Goal: Information Seeking & Learning: Learn about a topic

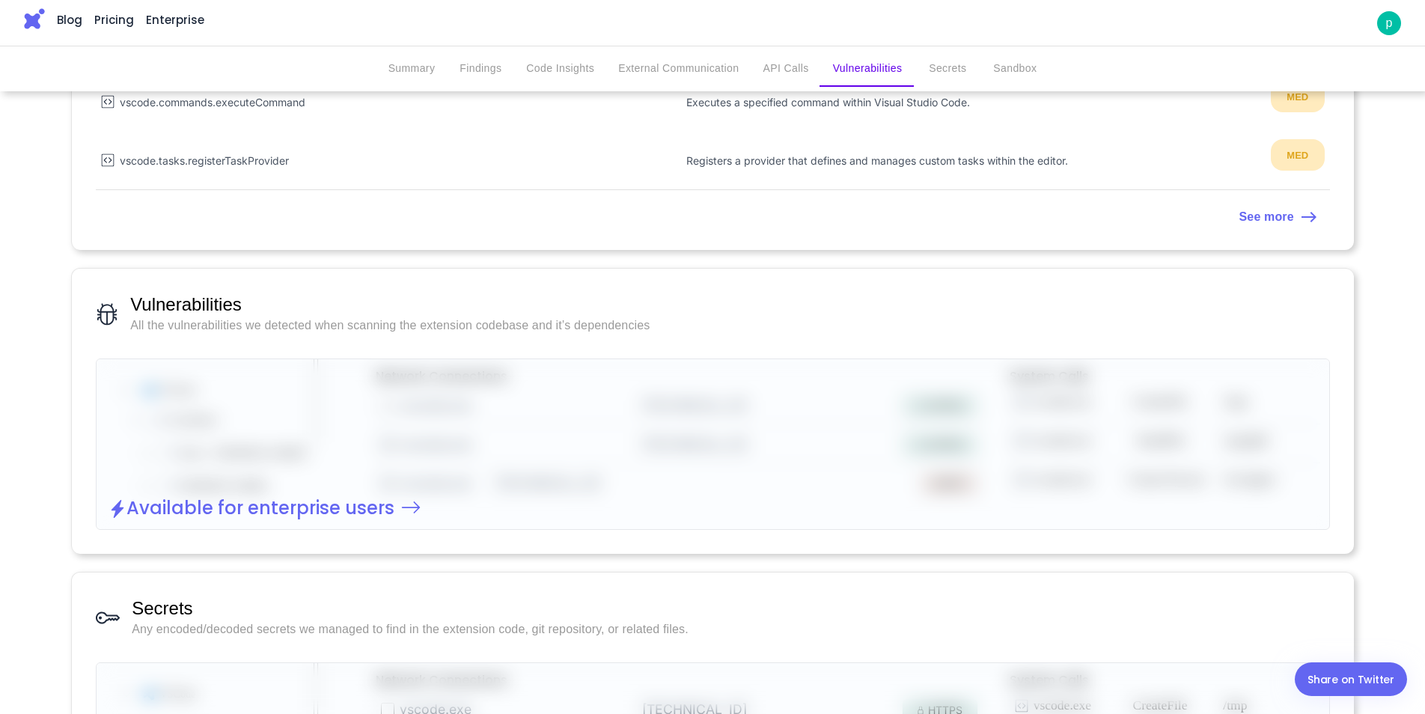
scroll to position [1422, 0]
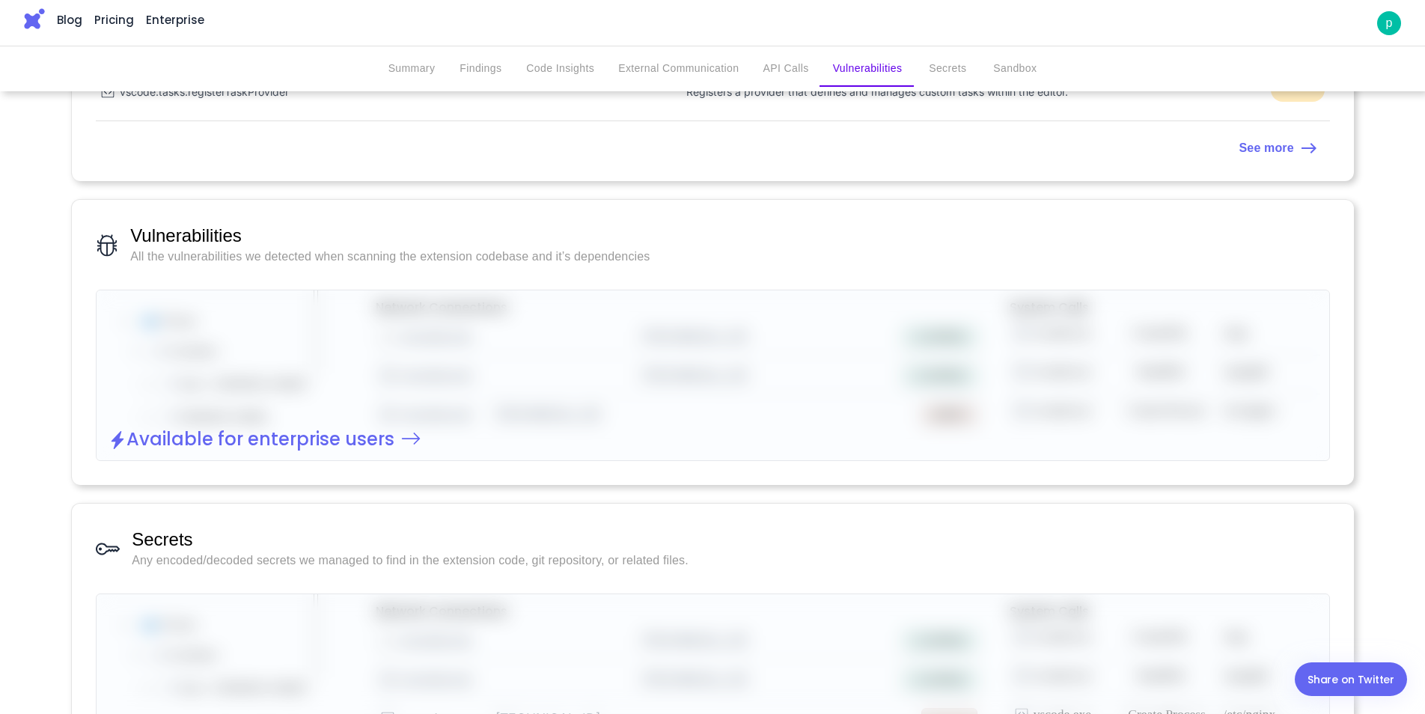
click at [468, 77] on button "Findings" at bounding box center [480, 69] width 67 height 36
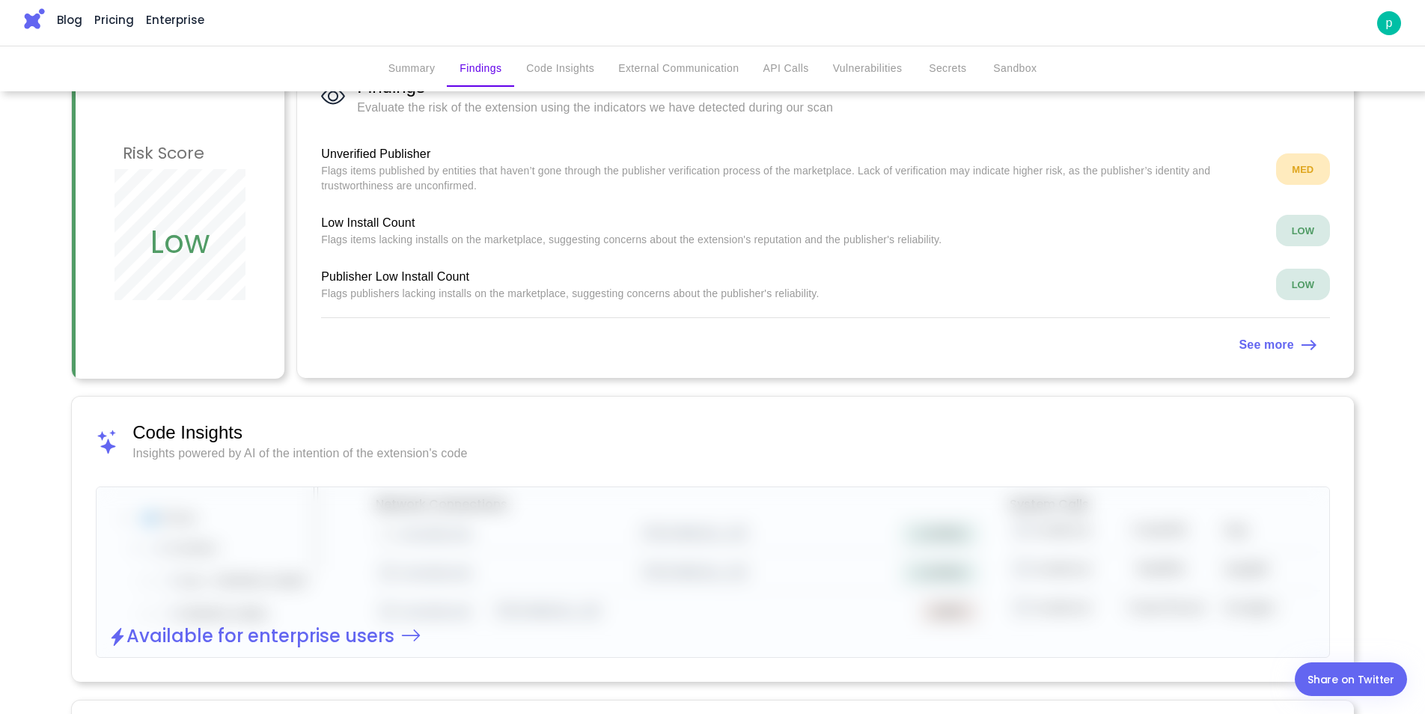
scroll to position [195, 0]
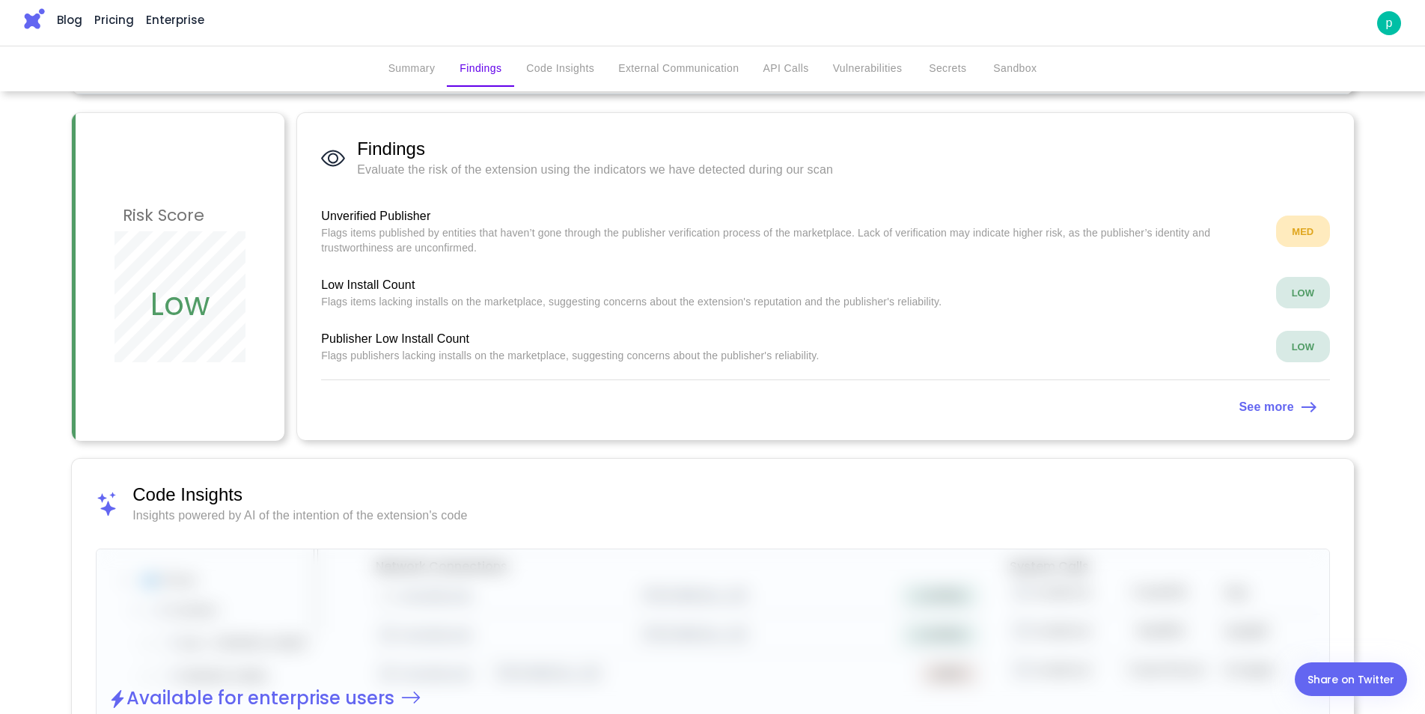
click at [1272, 411] on strong "See more" at bounding box center [1267, 406] width 55 height 13
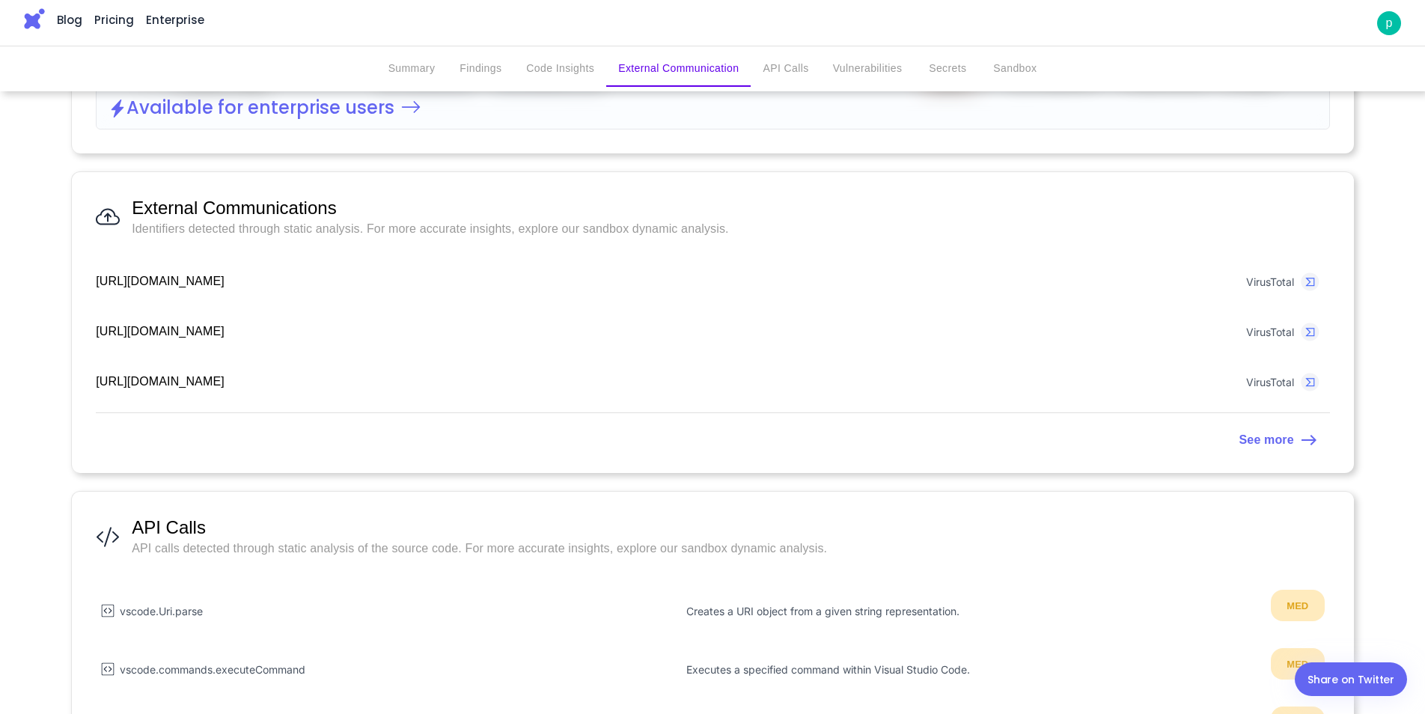
scroll to position [794, 0]
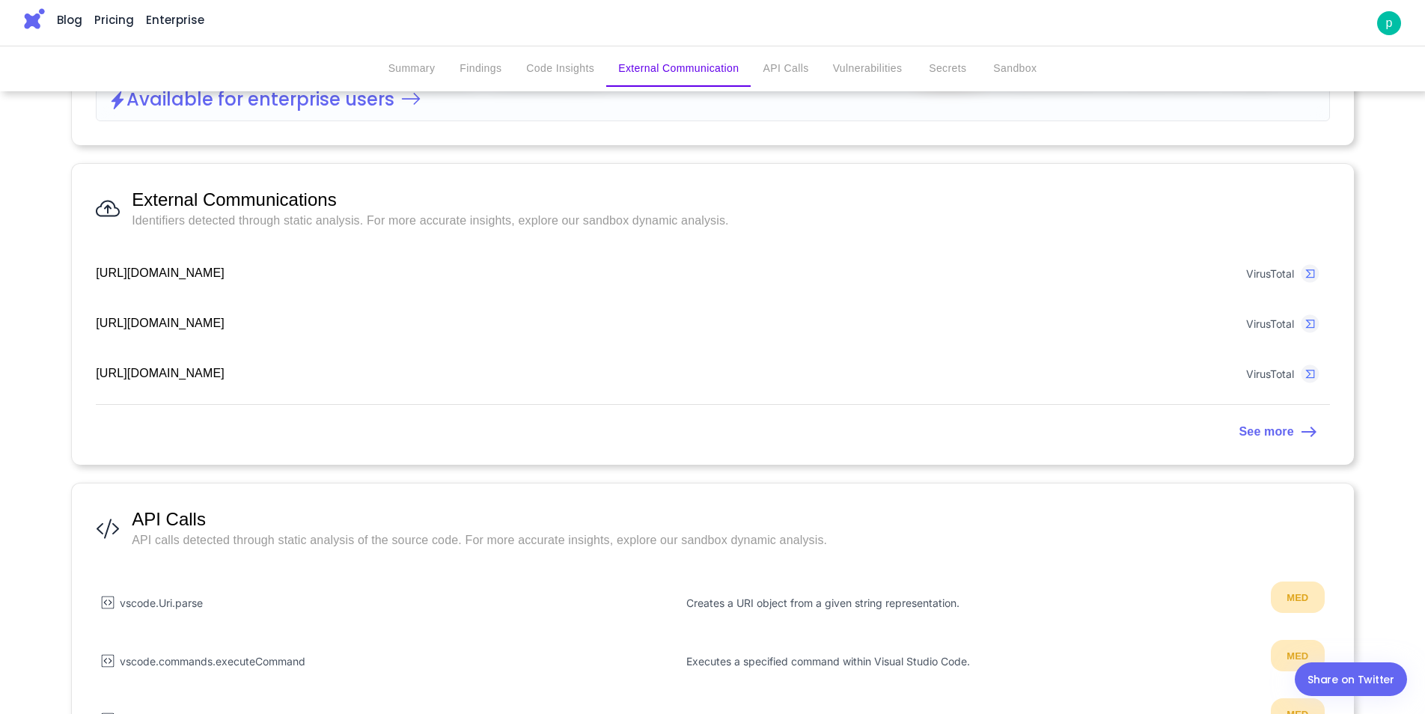
click at [1312, 271] on img at bounding box center [1310, 273] width 19 height 19
click at [1300, 440] on icon at bounding box center [1309, 432] width 18 height 18
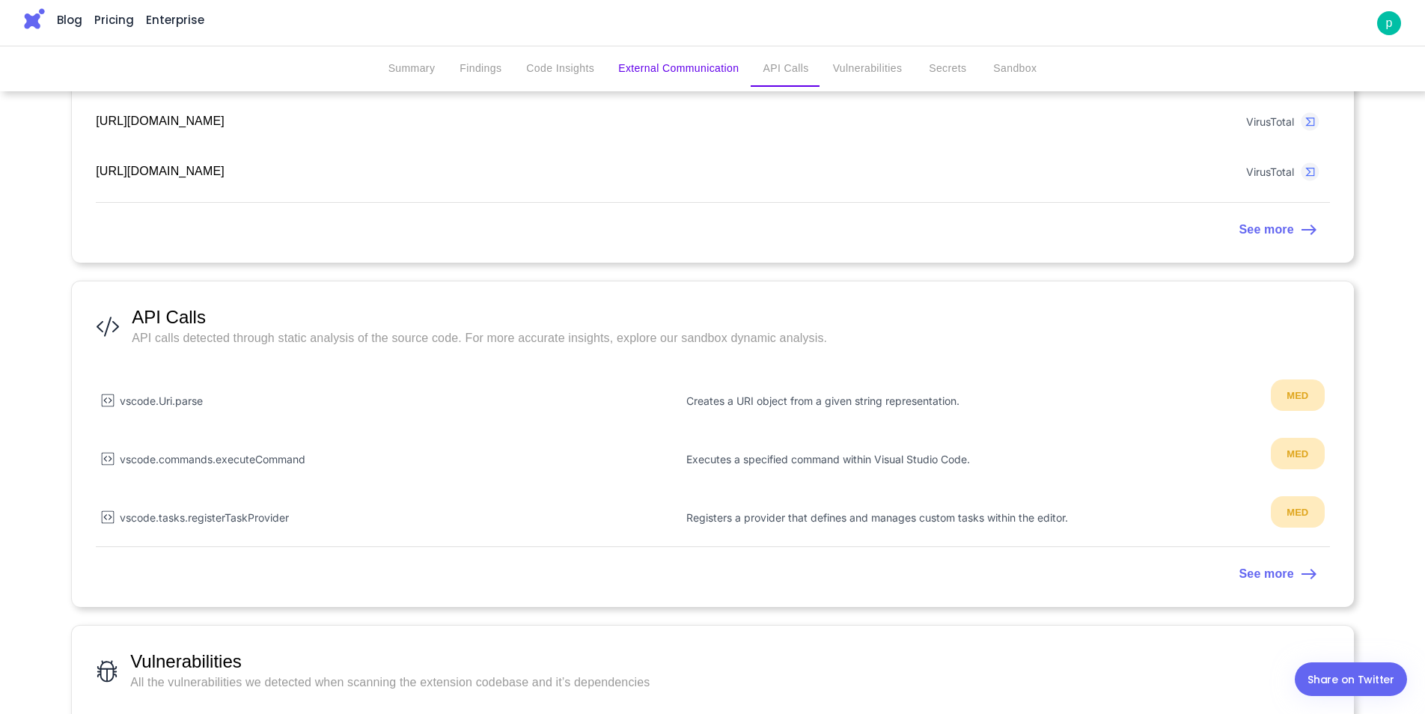
scroll to position [794, 0]
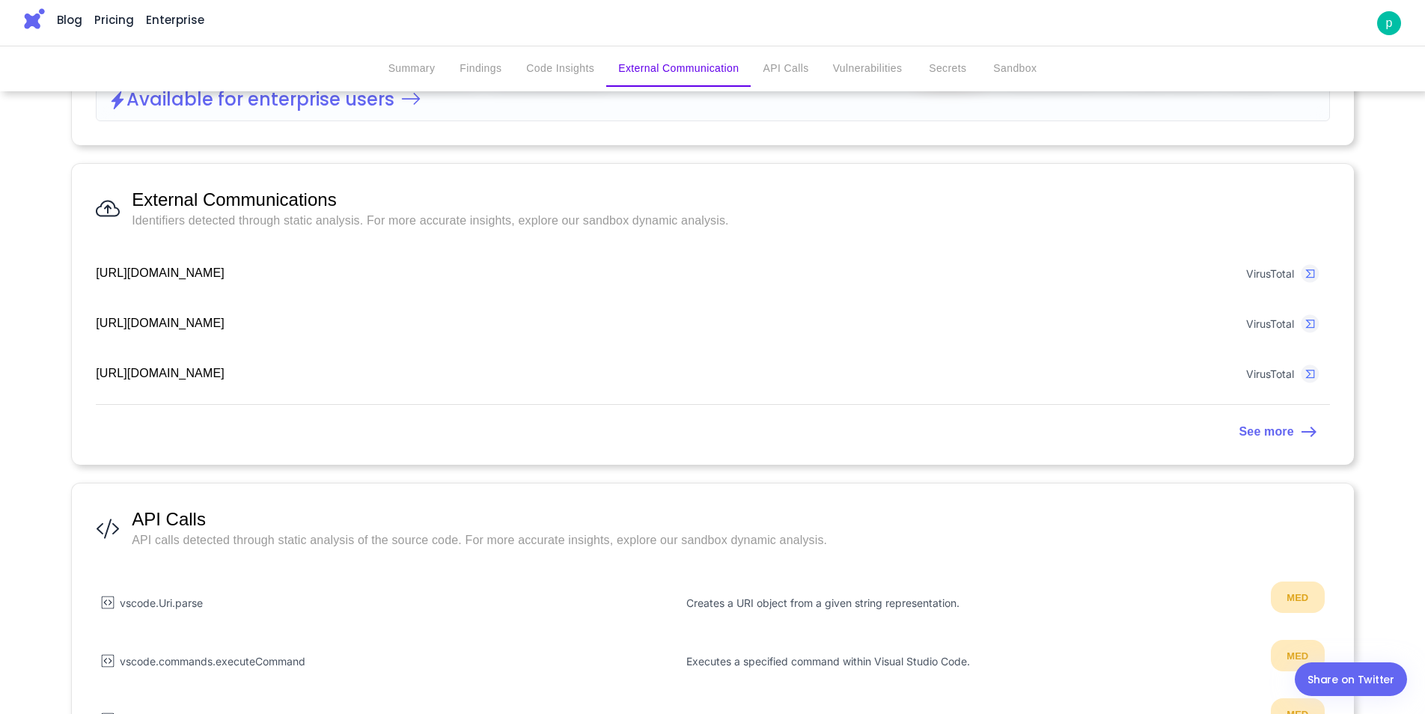
click at [1304, 329] on img at bounding box center [1310, 323] width 19 height 19
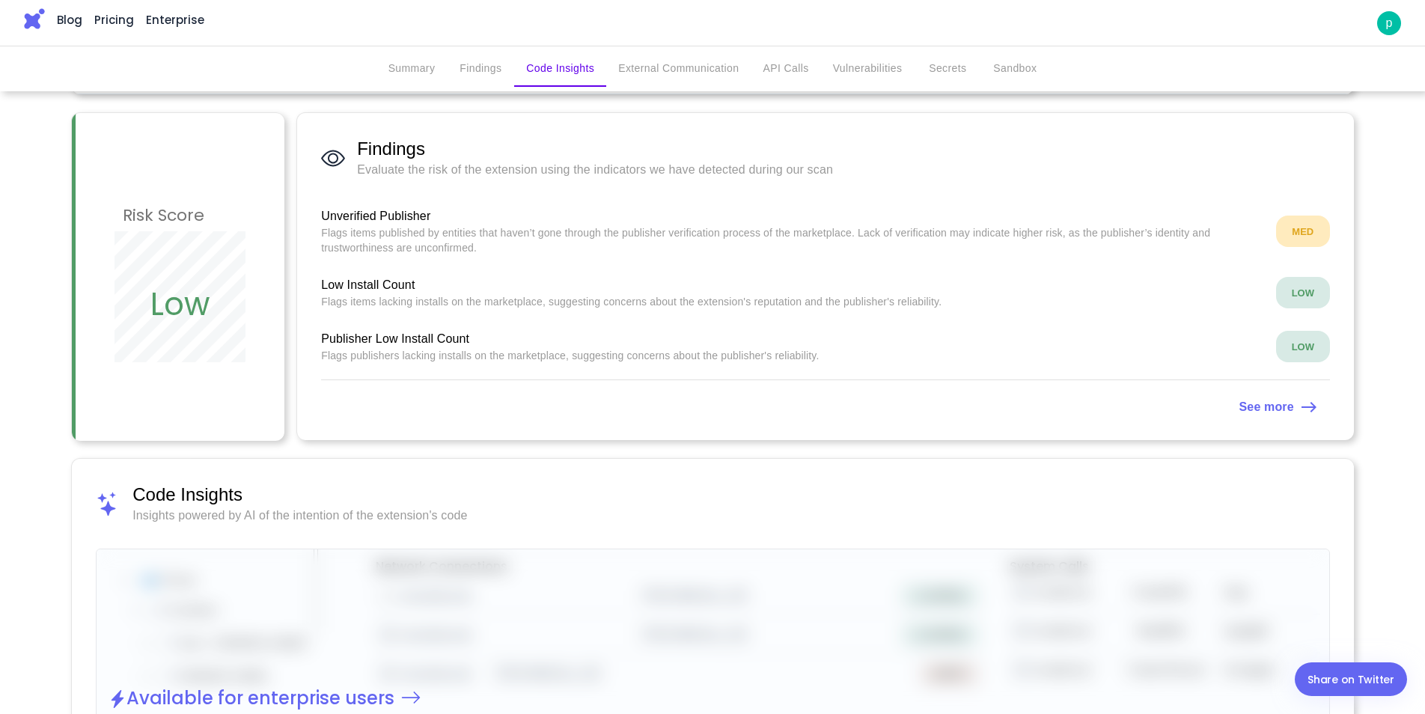
scroll to position [0, 0]
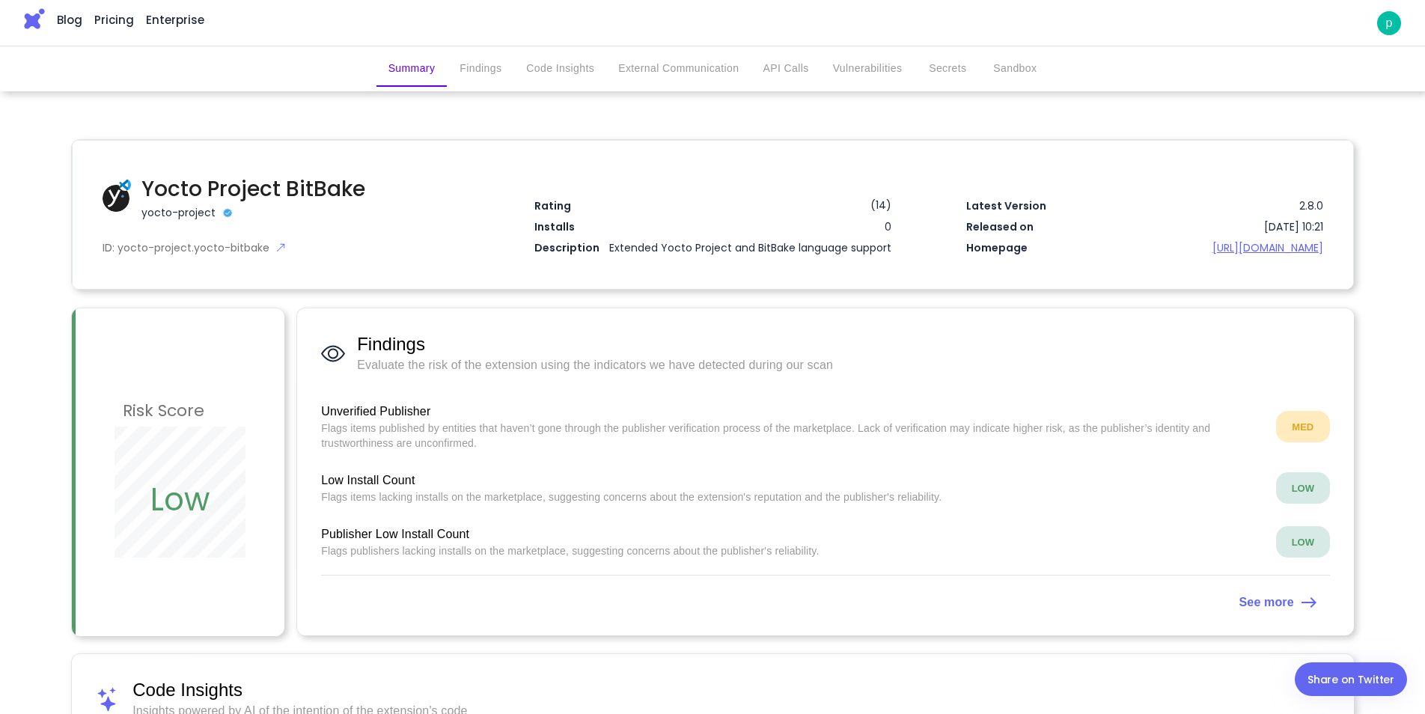
click at [1243, 248] on link "[URL][DOMAIN_NAME]" at bounding box center [1234, 248] width 179 height 16
click at [278, 249] on img at bounding box center [280, 248] width 10 height 10
